Goal: Check status: Check status

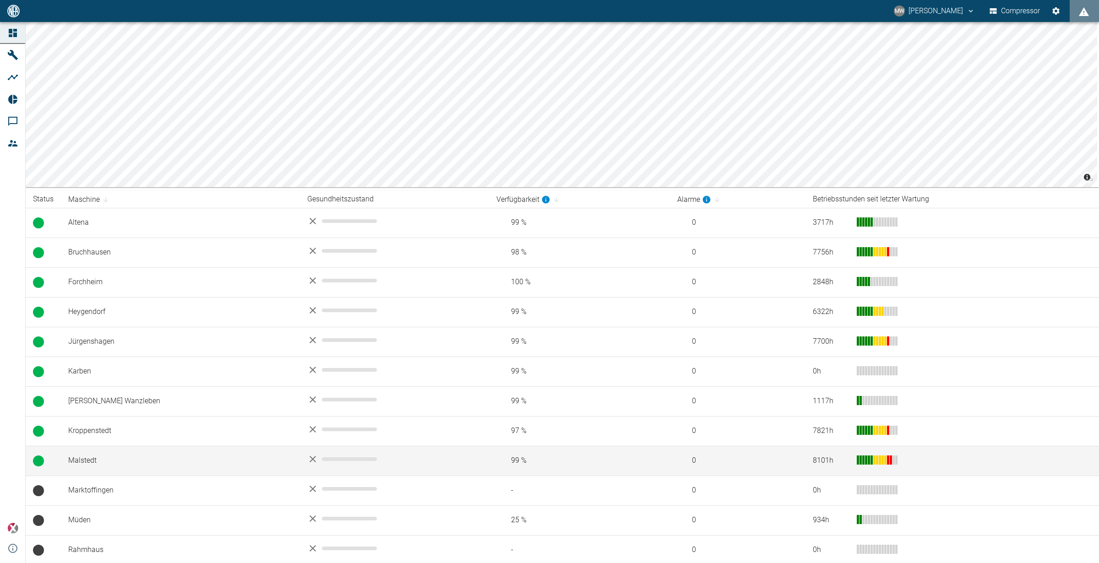
scroll to position [104, 0]
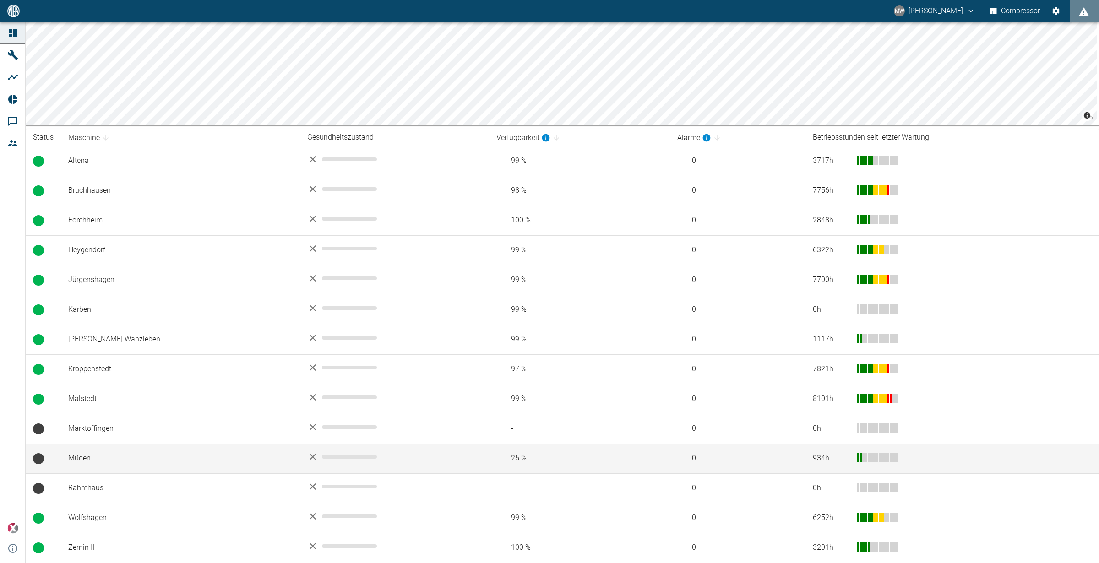
click at [107, 457] on td "Müden" at bounding box center [180, 459] width 239 height 30
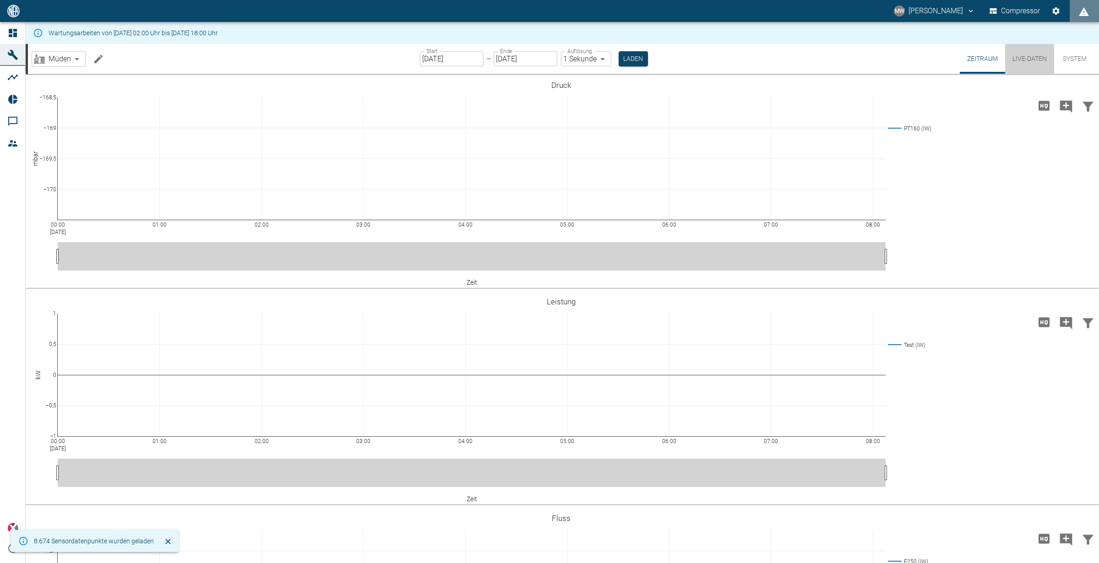
click at [1042, 58] on button "Live-Daten" at bounding box center [1029, 59] width 49 height 30
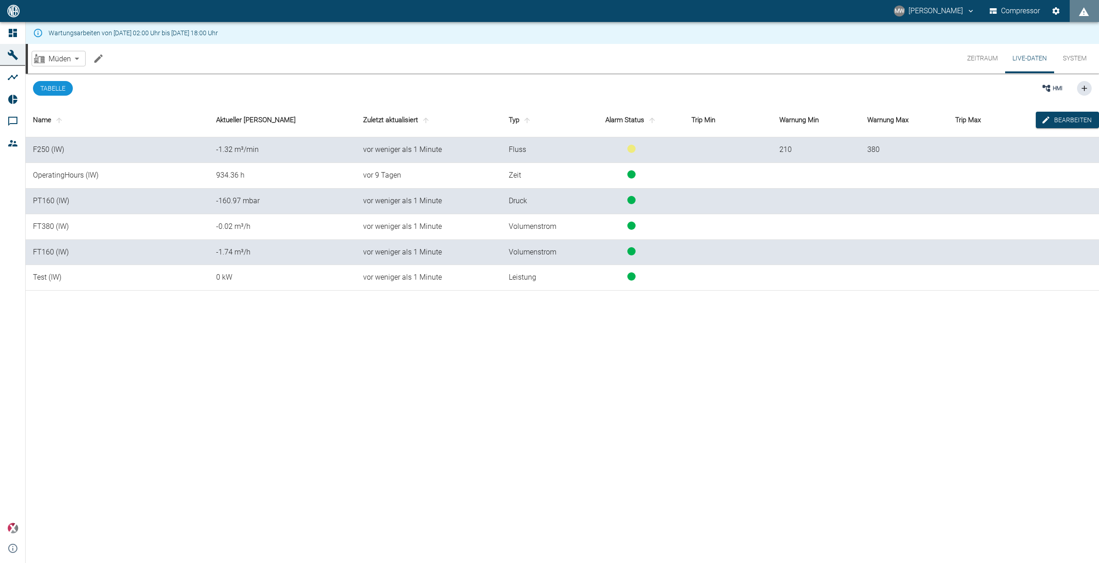
click at [1081, 59] on button "System" at bounding box center [1074, 58] width 41 height 29
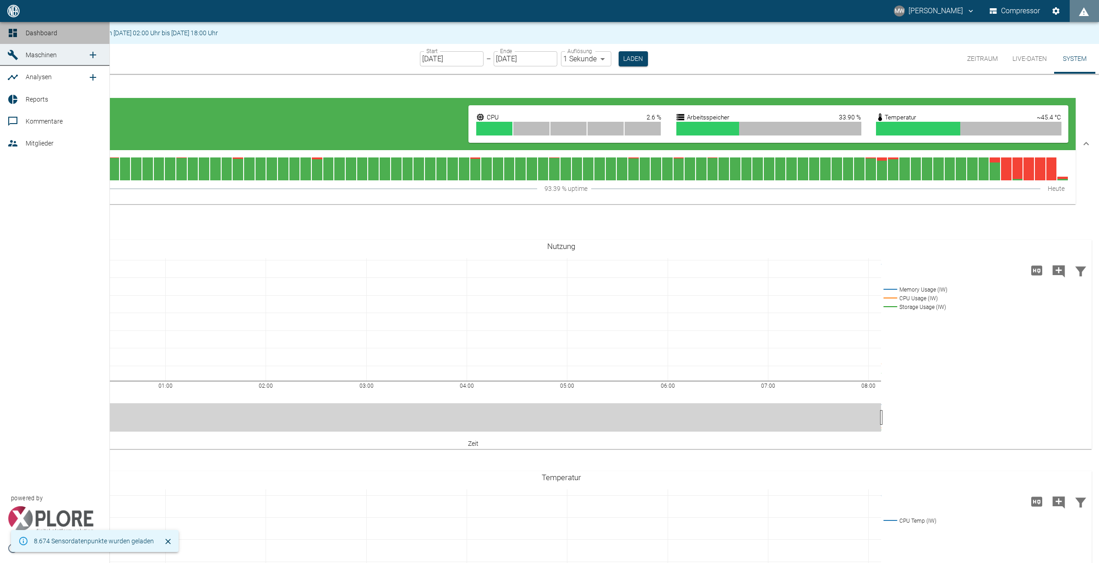
click at [3, 36] on link "Dashboard" at bounding box center [54, 33] width 109 height 22
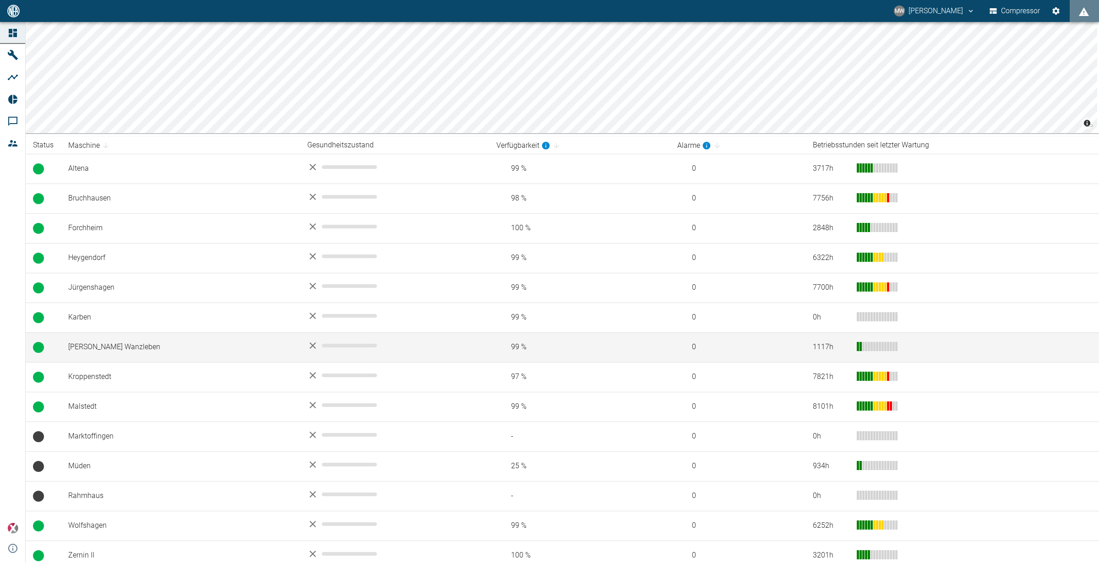
scroll to position [104, 0]
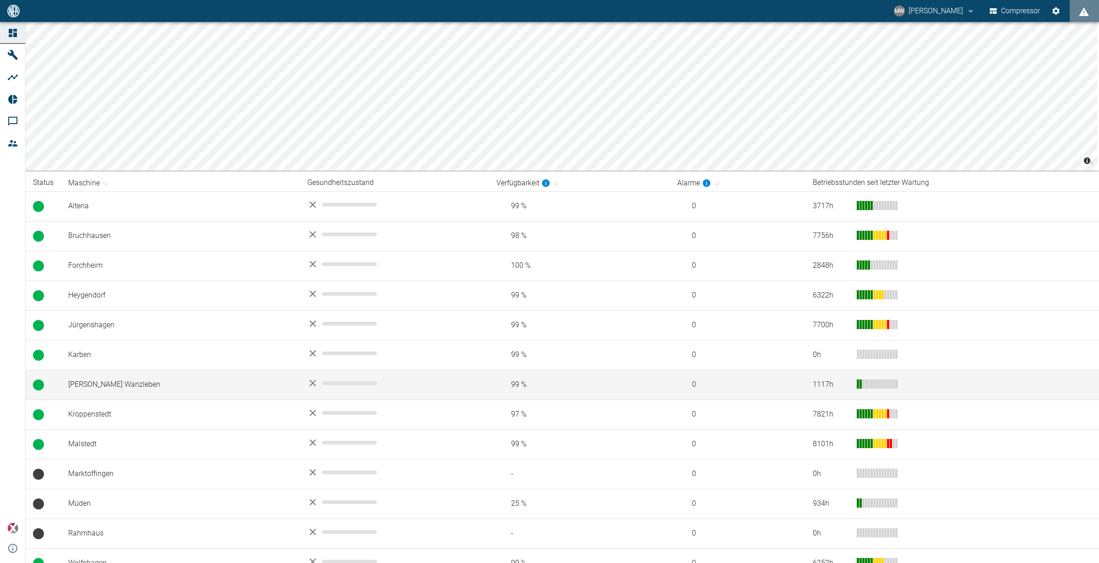
scroll to position [104, 0]
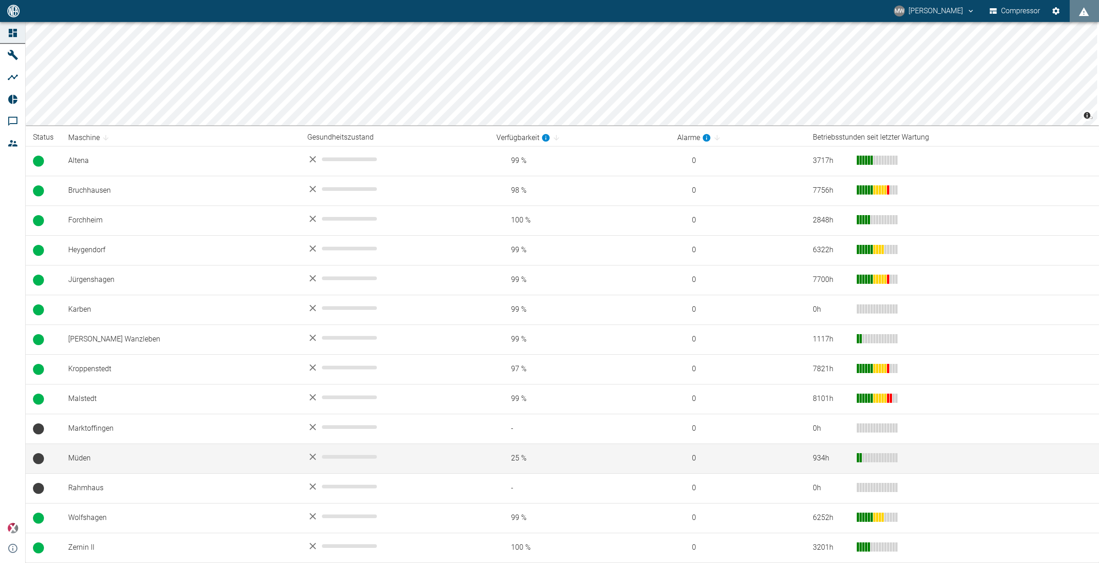
click at [91, 455] on td "Müden" at bounding box center [180, 459] width 239 height 30
